Goal: Task Accomplishment & Management: Use online tool/utility

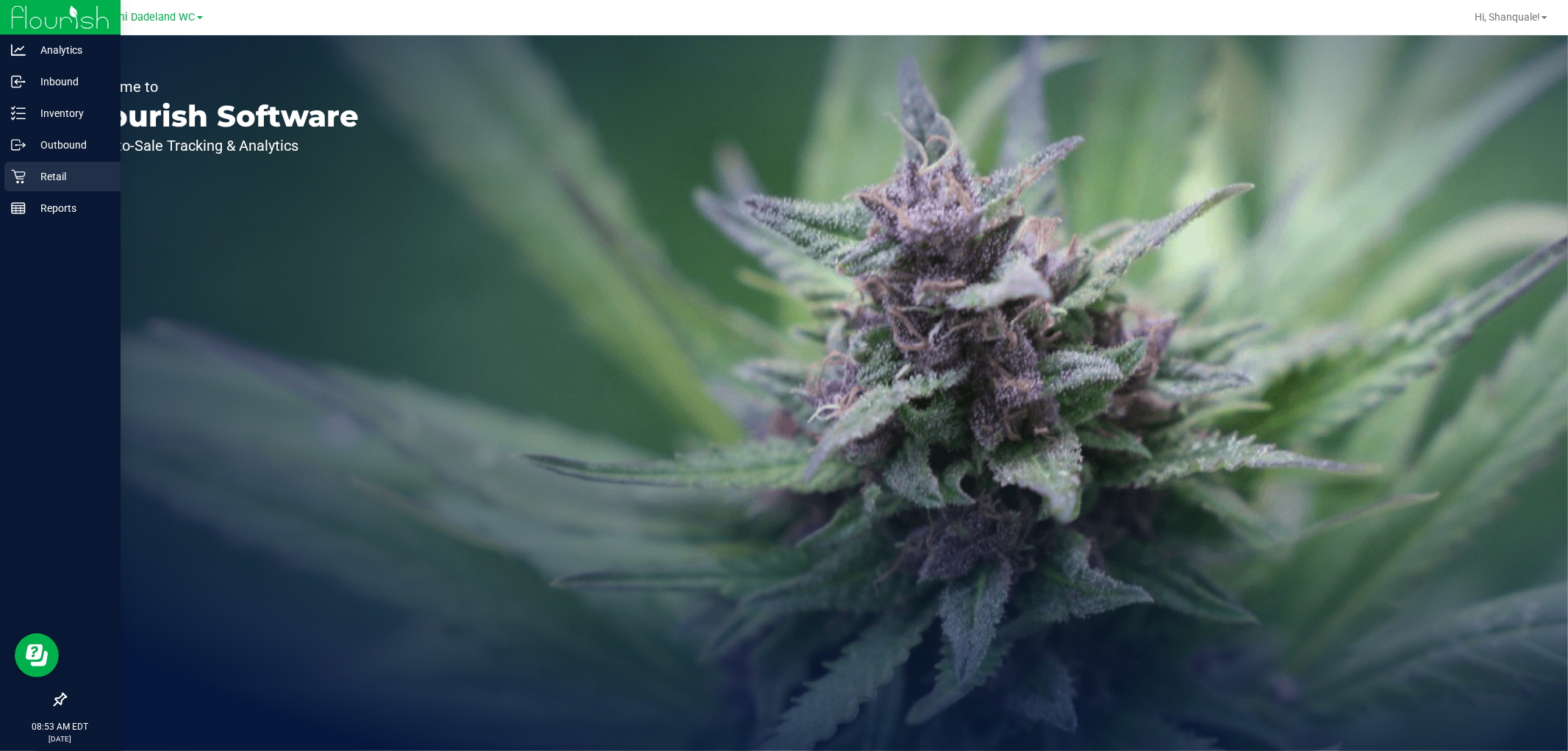
click at [12, 178] on icon at bounding box center [18, 176] width 15 height 15
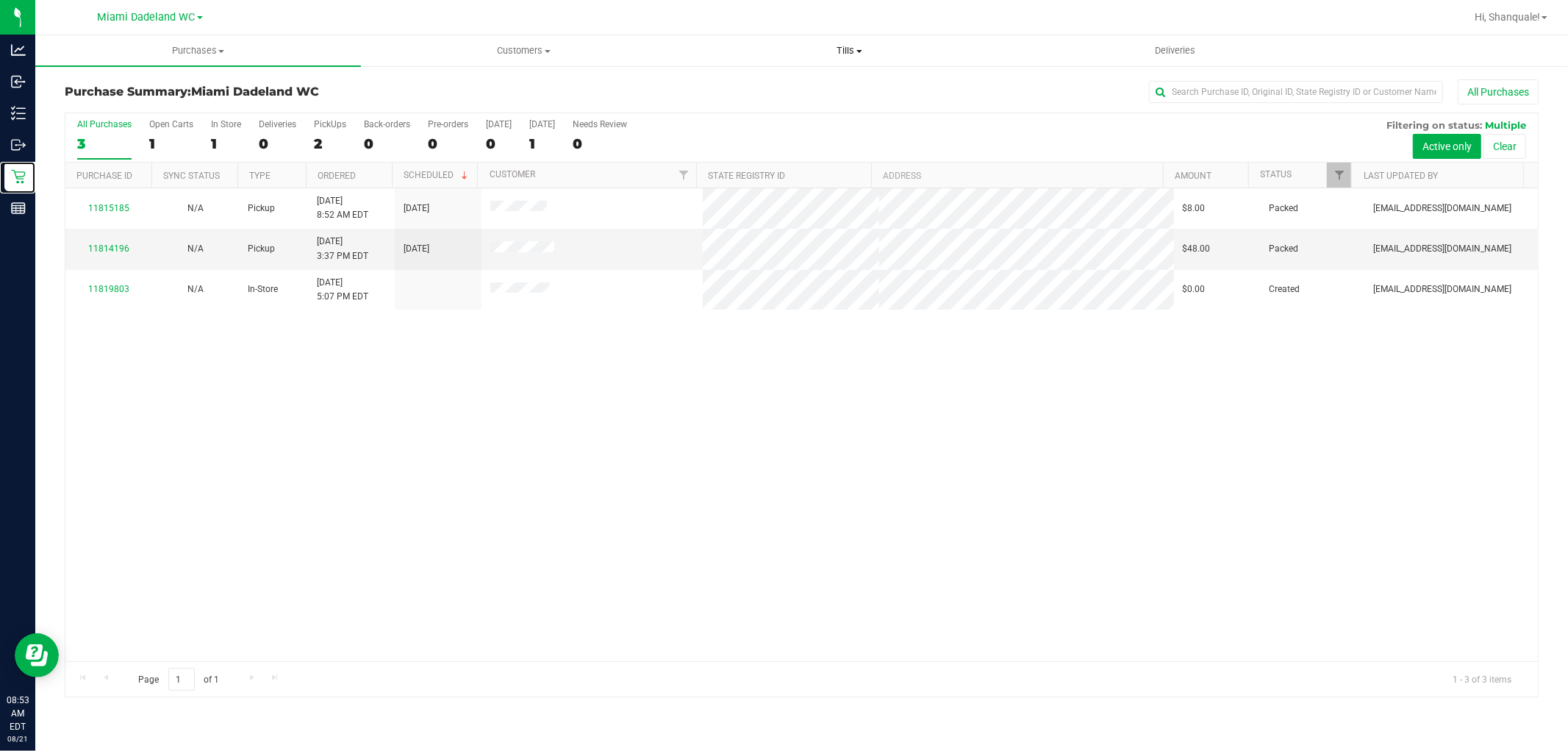
click at [859, 45] on span "Tills" at bounding box center [849, 50] width 324 height 13
click at [822, 83] on li "Manage tills" at bounding box center [849, 88] width 326 height 18
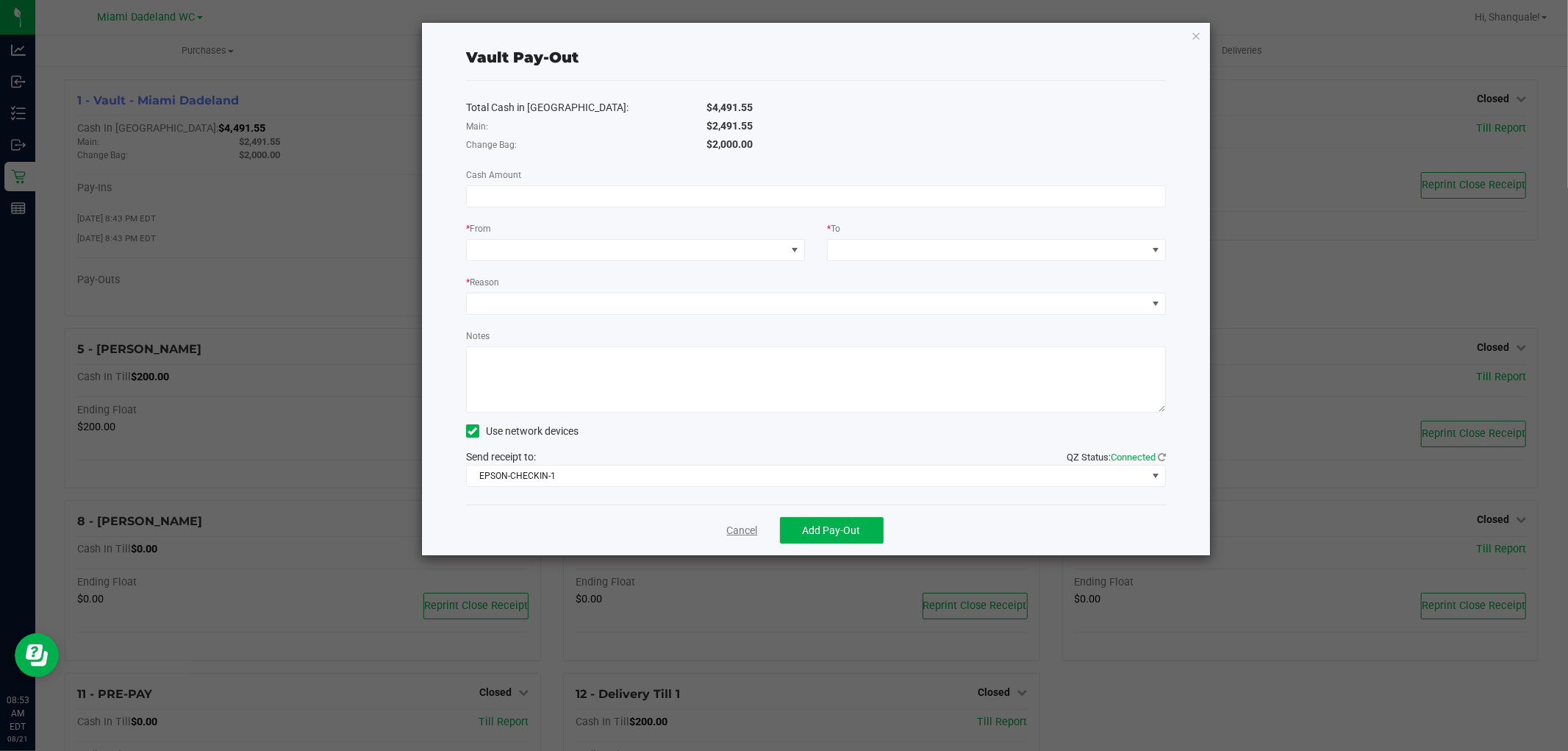
click at [755, 536] on link "Cancel" at bounding box center [743, 530] width 31 height 16
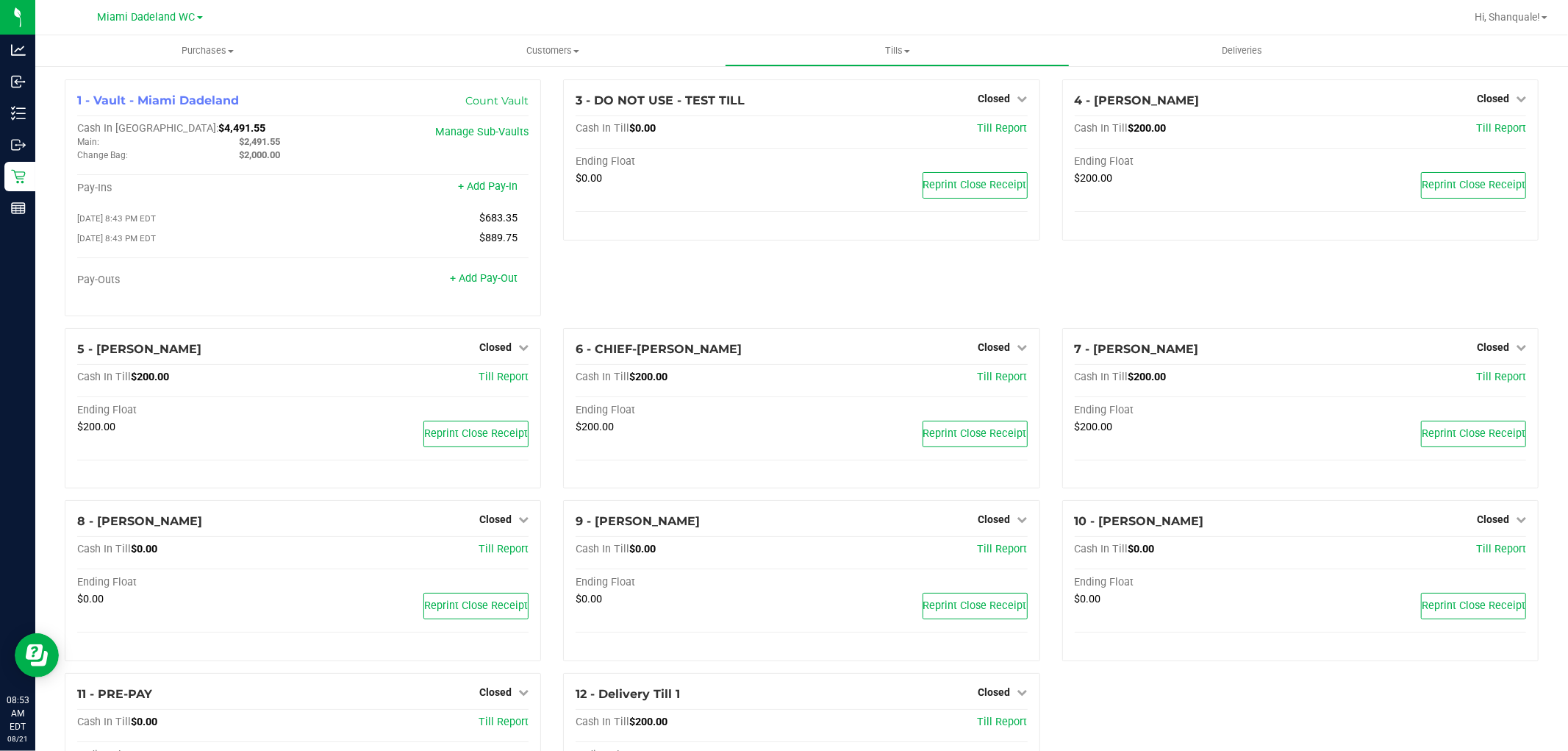
click at [519, 347] on icon at bounding box center [523, 346] width 10 height 10
click at [506, 382] on link "Open Till" at bounding box center [495, 377] width 39 height 12
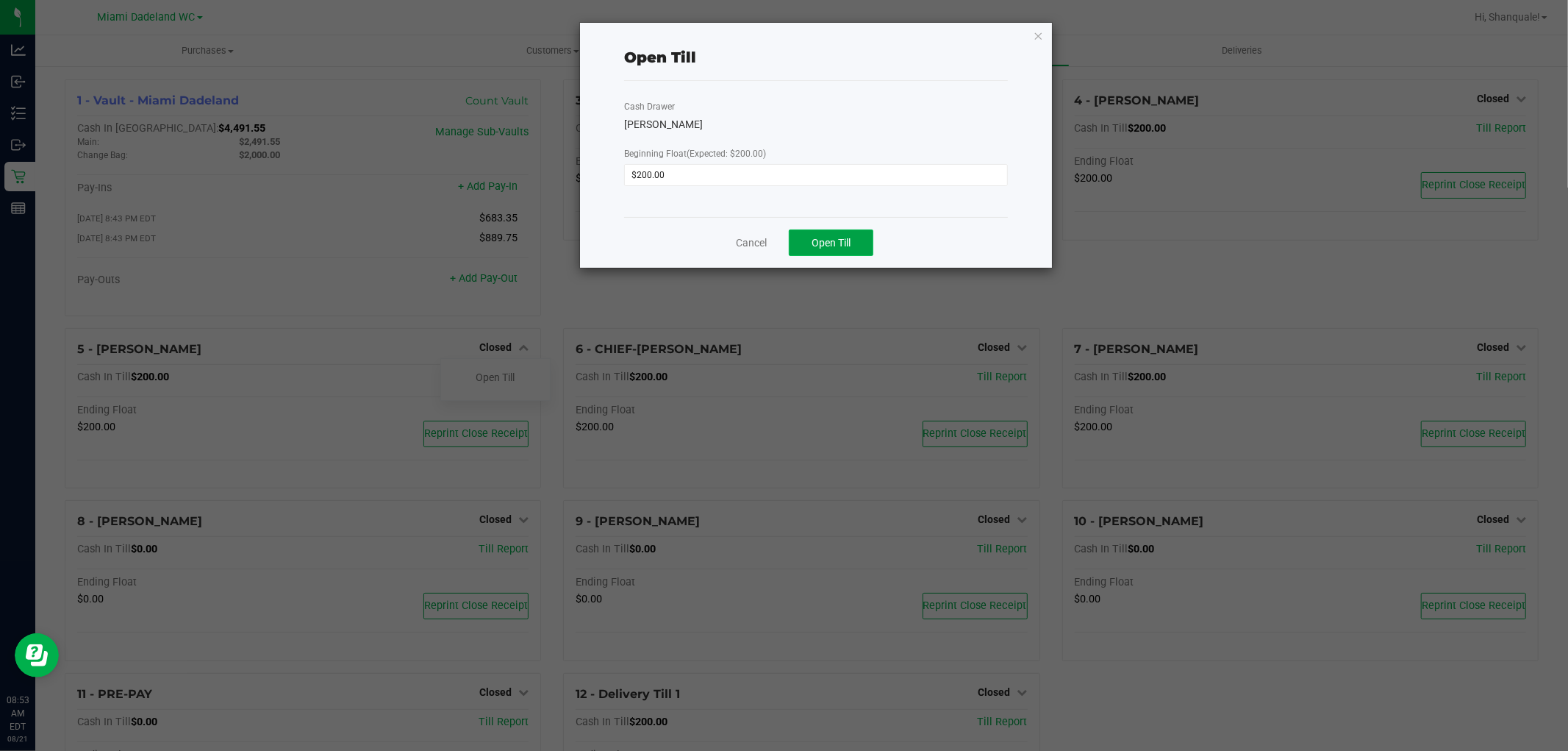
click at [836, 247] on span "Open Till" at bounding box center [831, 242] width 39 height 12
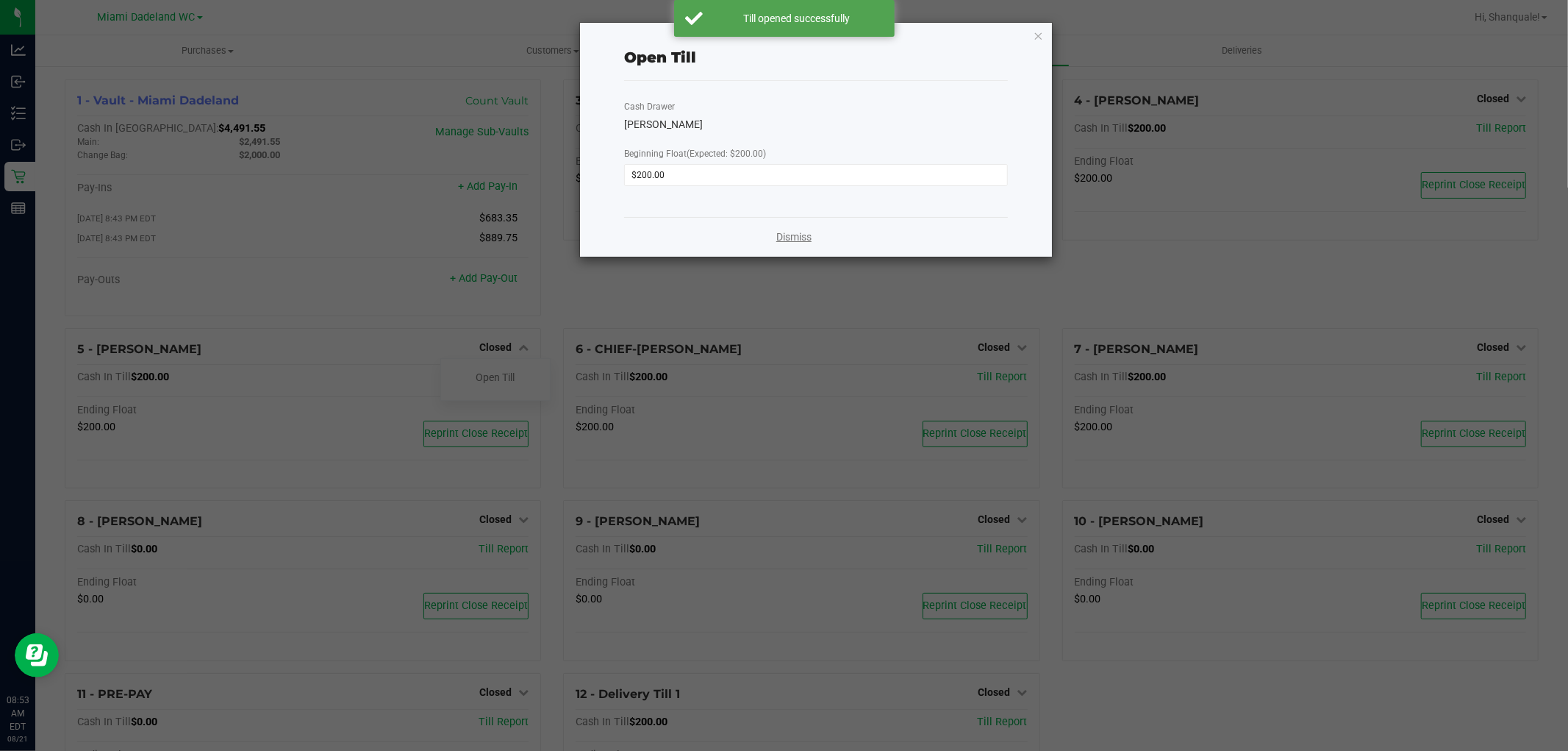
click at [807, 236] on link "Dismiss" at bounding box center [794, 237] width 36 height 16
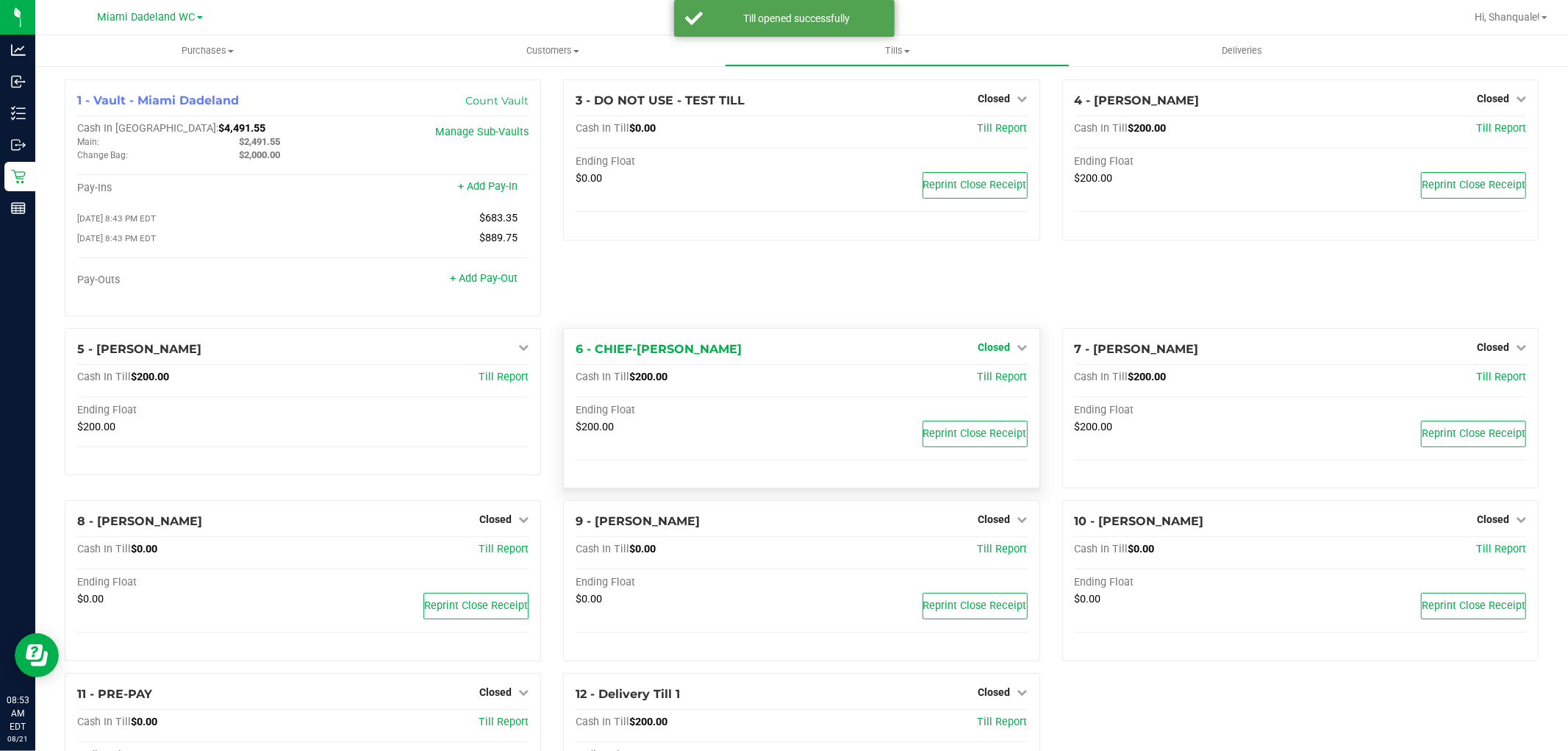
click at [1005, 351] on link "Closed" at bounding box center [1004, 346] width 50 height 12
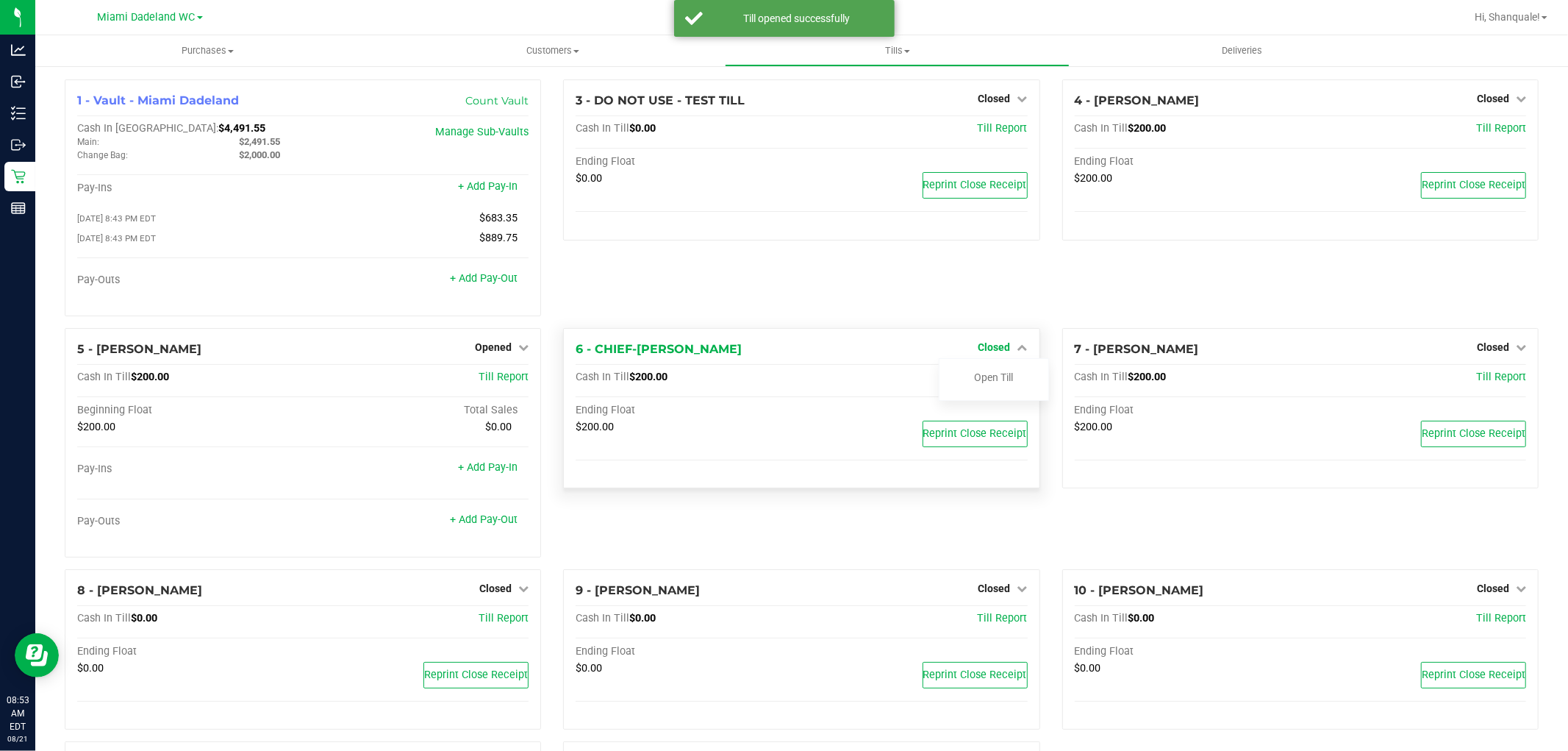
click at [1002, 374] on link "Open Till" at bounding box center [994, 377] width 39 height 12
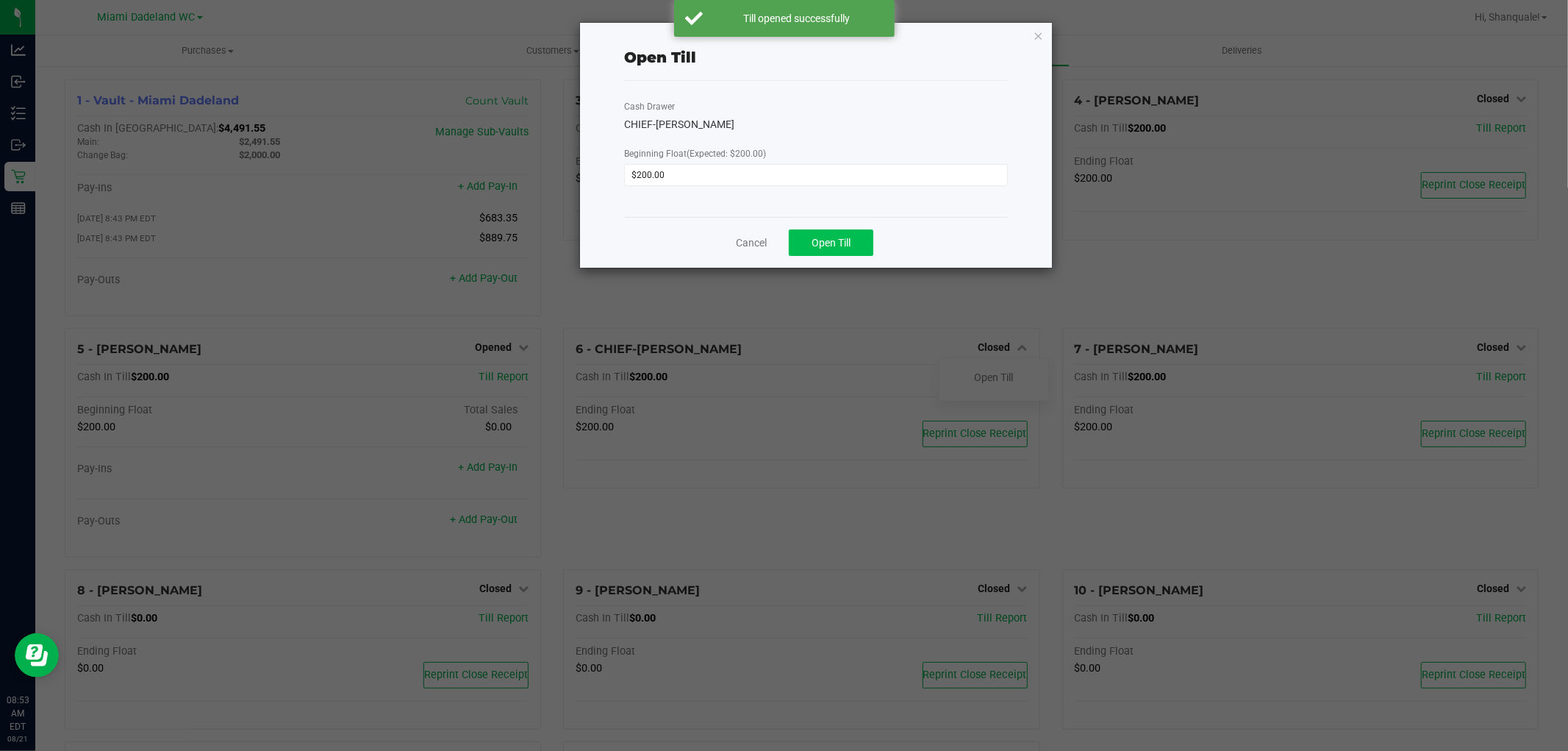
click at [857, 236] on button "Open Till" at bounding box center [831, 243] width 84 height 26
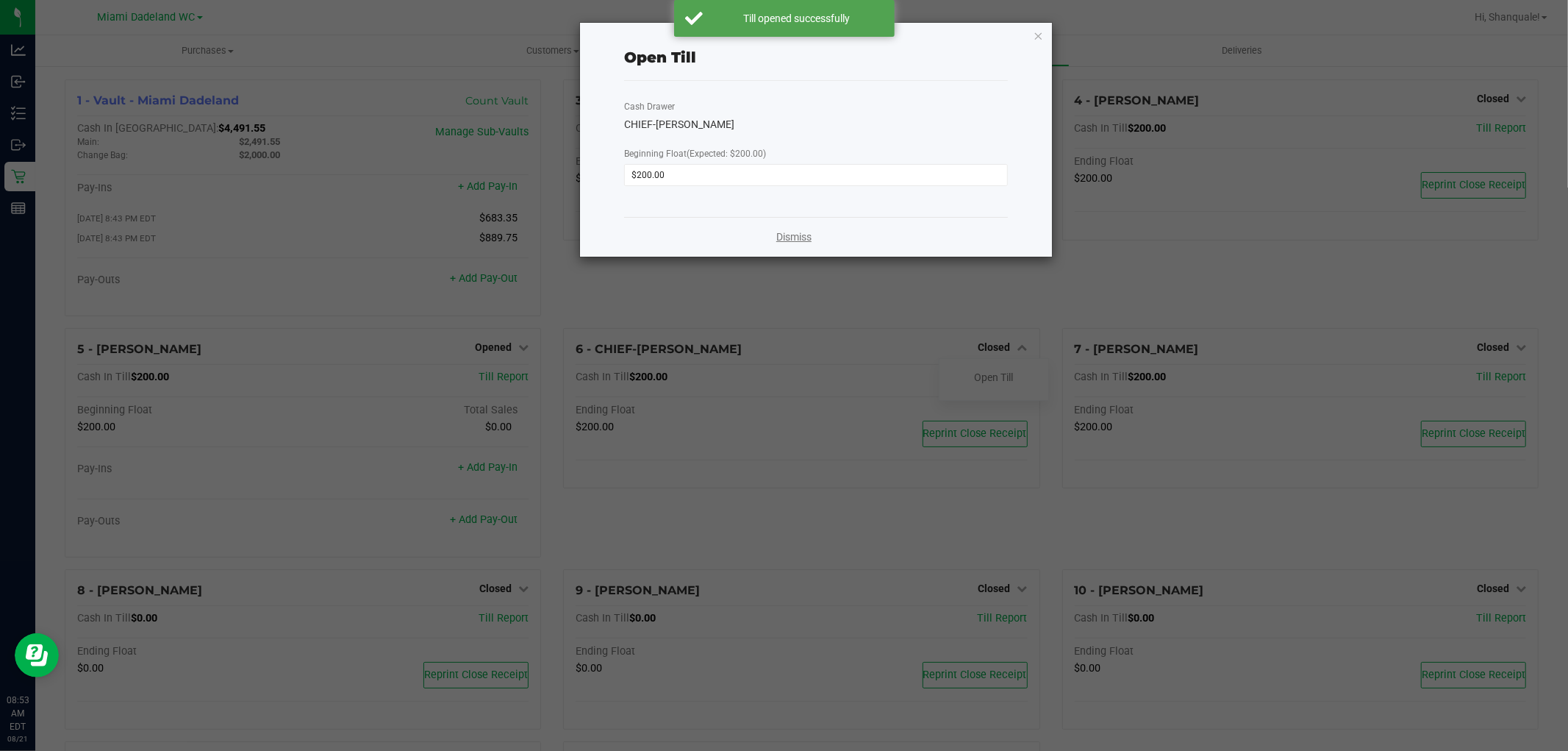
click at [801, 236] on link "Dismiss" at bounding box center [794, 237] width 36 height 16
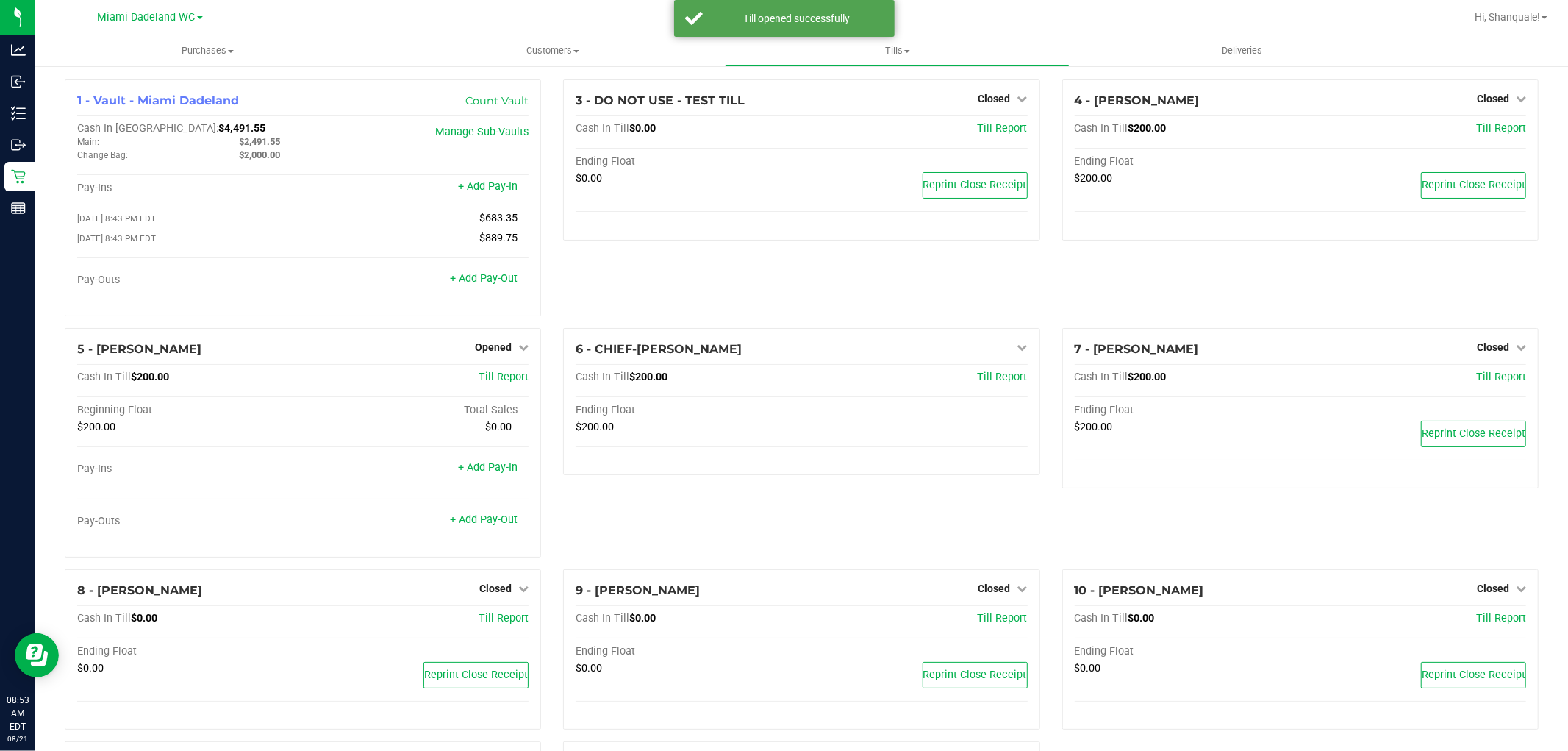
scroll to position [181, 0]
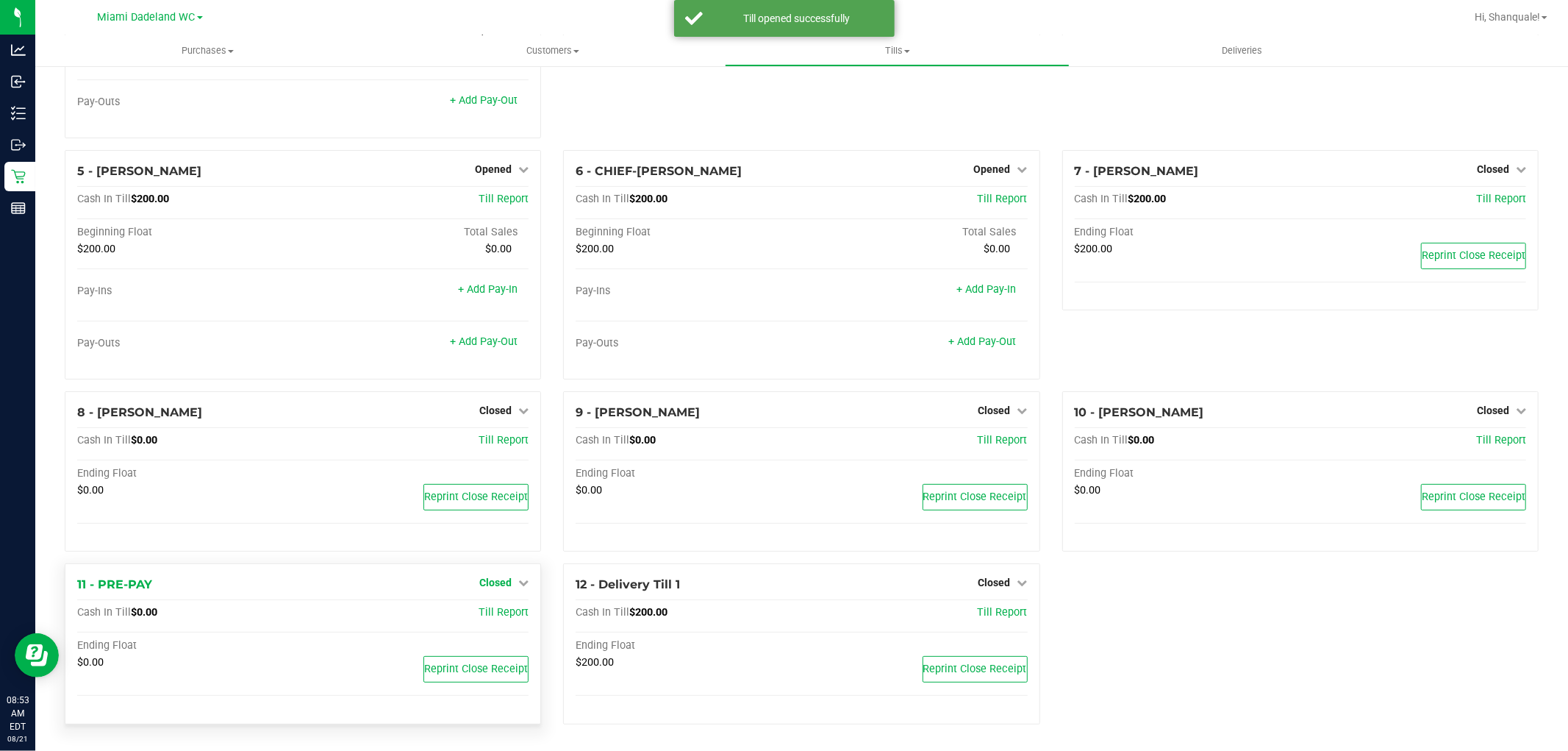
click at [519, 584] on icon at bounding box center [523, 582] width 10 height 10
click at [501, 614] on link "Open Till" at bounding box center [495, 613] width 39 height 12
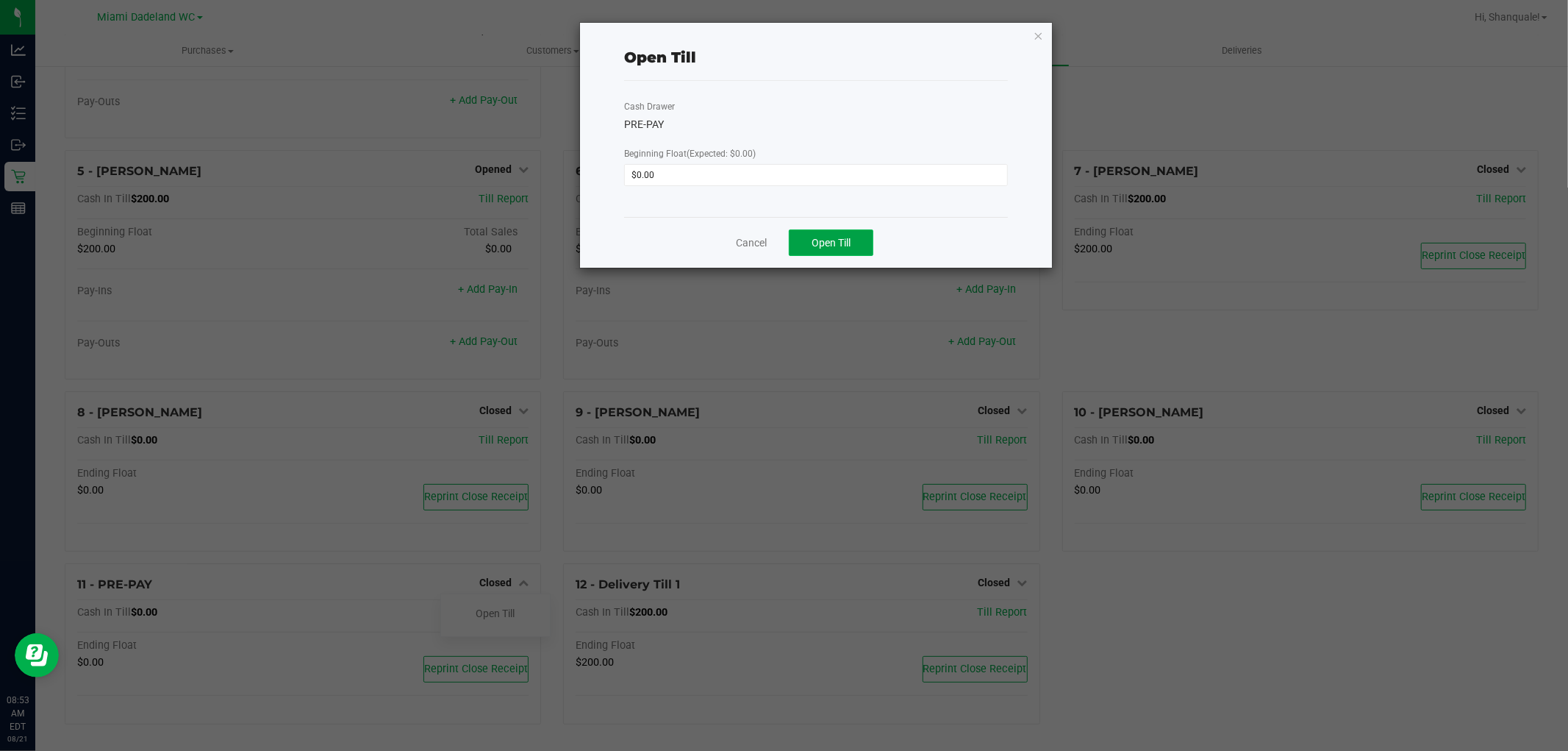
click at [812, 253] on button "Open Till" at bounding box center [831, 243] width 84 height 26
